Goal: Navigation & Orientation: Understand site structure

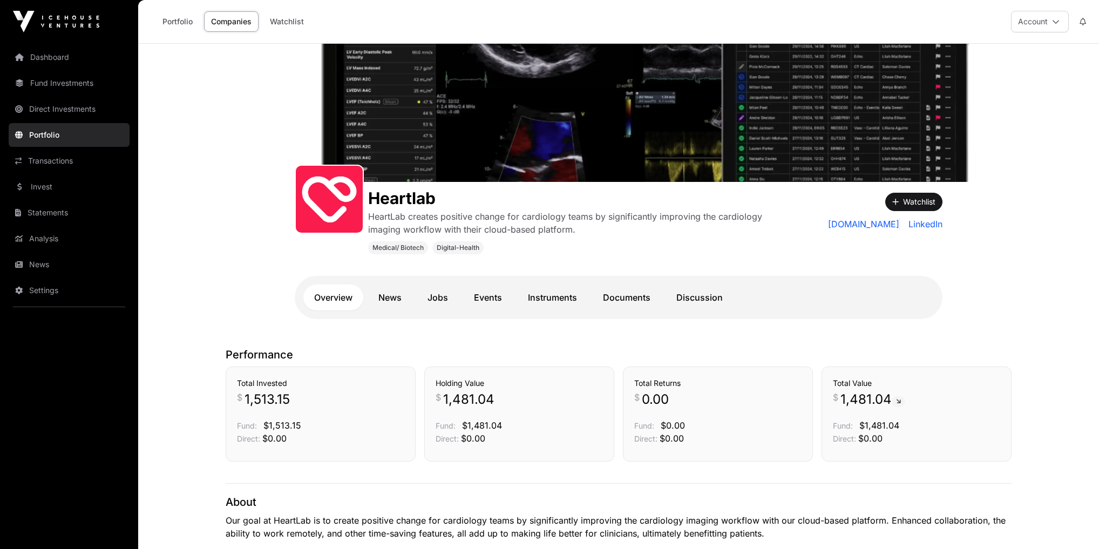
click at [57, 56] on link "Dashboard" at bounding box center [69, 57] width 121 height 24
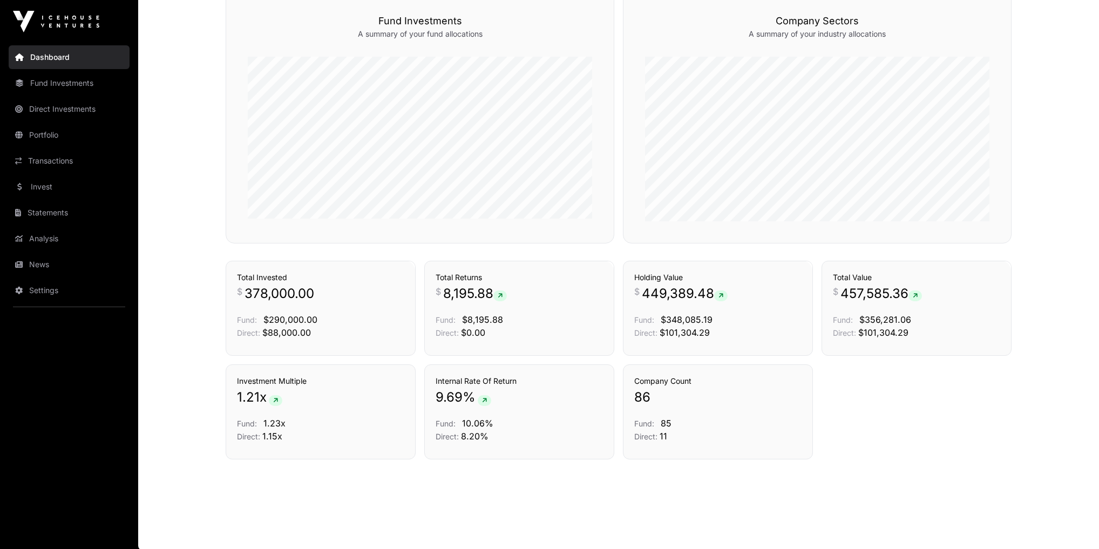
scroll to position [654, 0]
click at [40, 185] on link "Invest" at bounding box center [69, 187] width 121 height 24
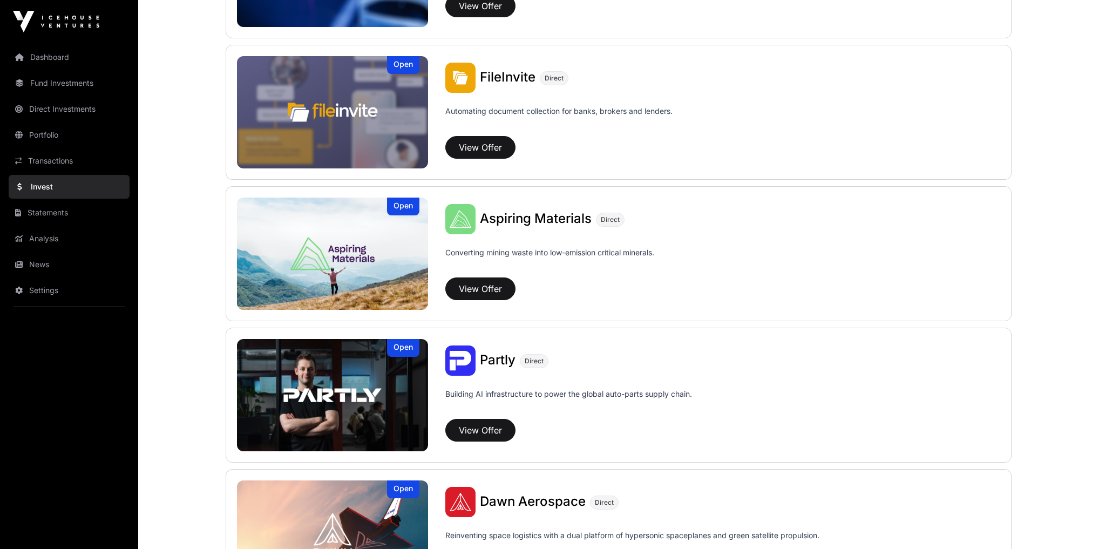
scroll to position [734, 0]
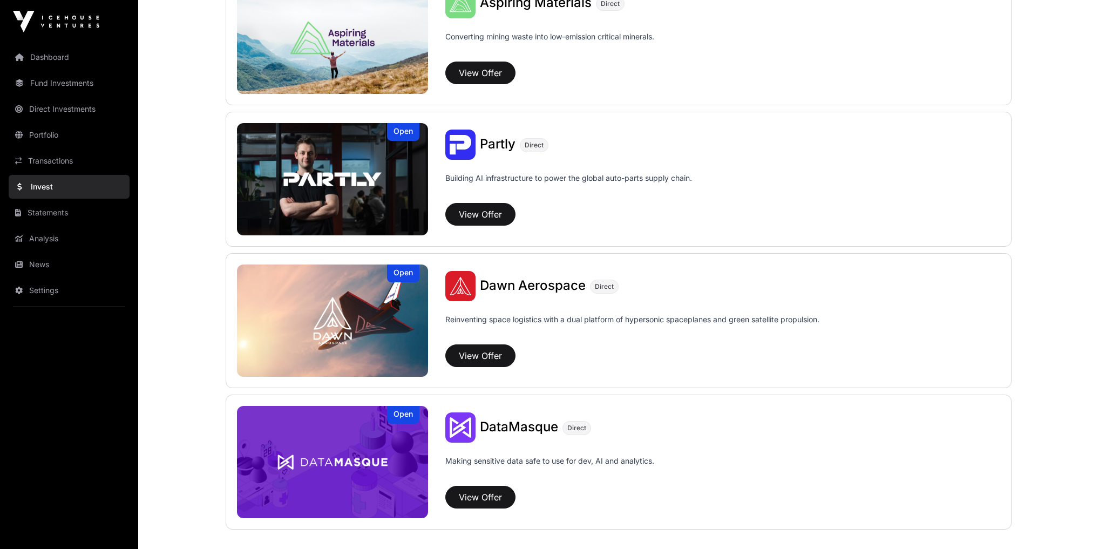
click at [43, 268] on link "News" at bounding box center [69, 265] width 121 height 24
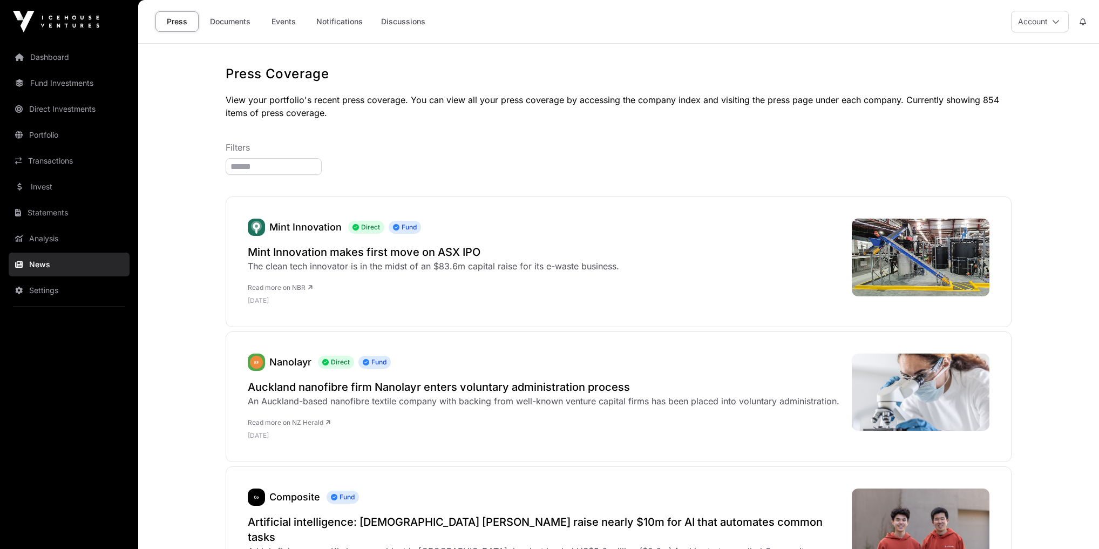
click at [414, 22] on link "Discussions" at bounding box center [403, 21] width 58 height 21
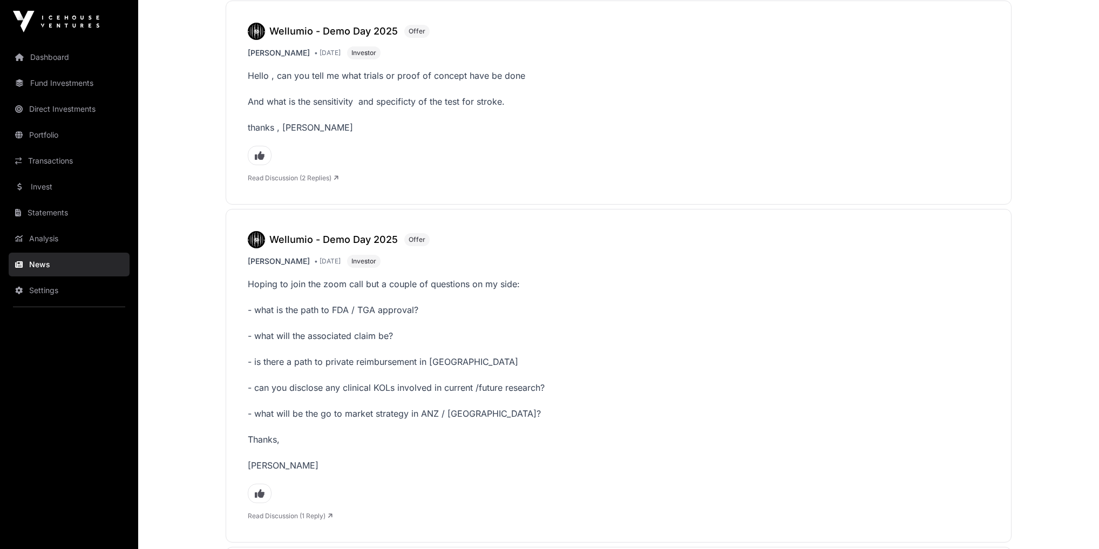
scroll to position [2678, 0]
click at [52, 235] on link "Analysis" at bounding box center [69, 239] width 121 height 24
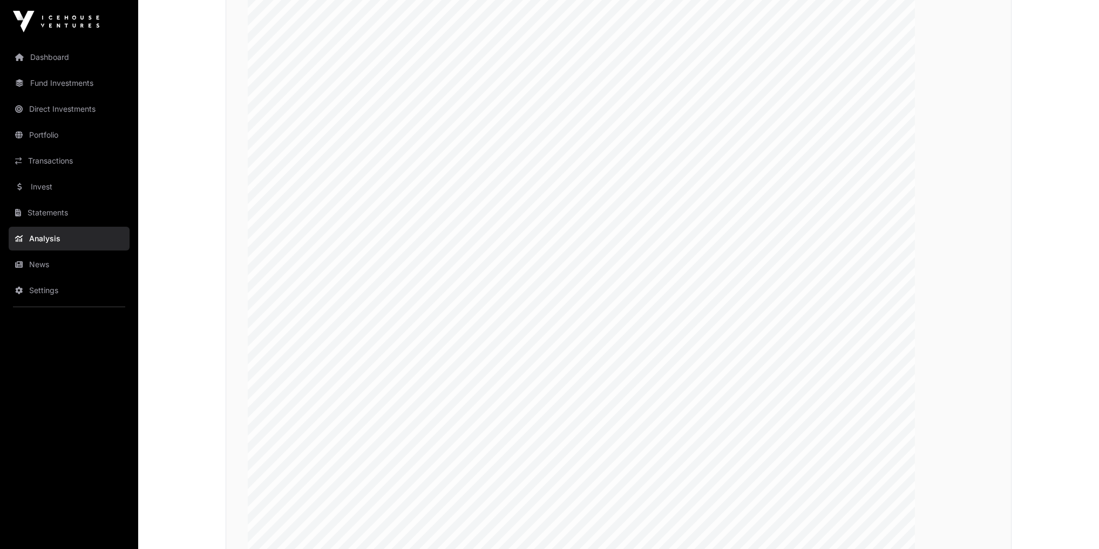
scroll to position [1987, 0]
click at [63, 266] on link "News" at bounding box center [69, 265] width 121 height 24
